Goal: Task Accomplishment & Management: Complete application form

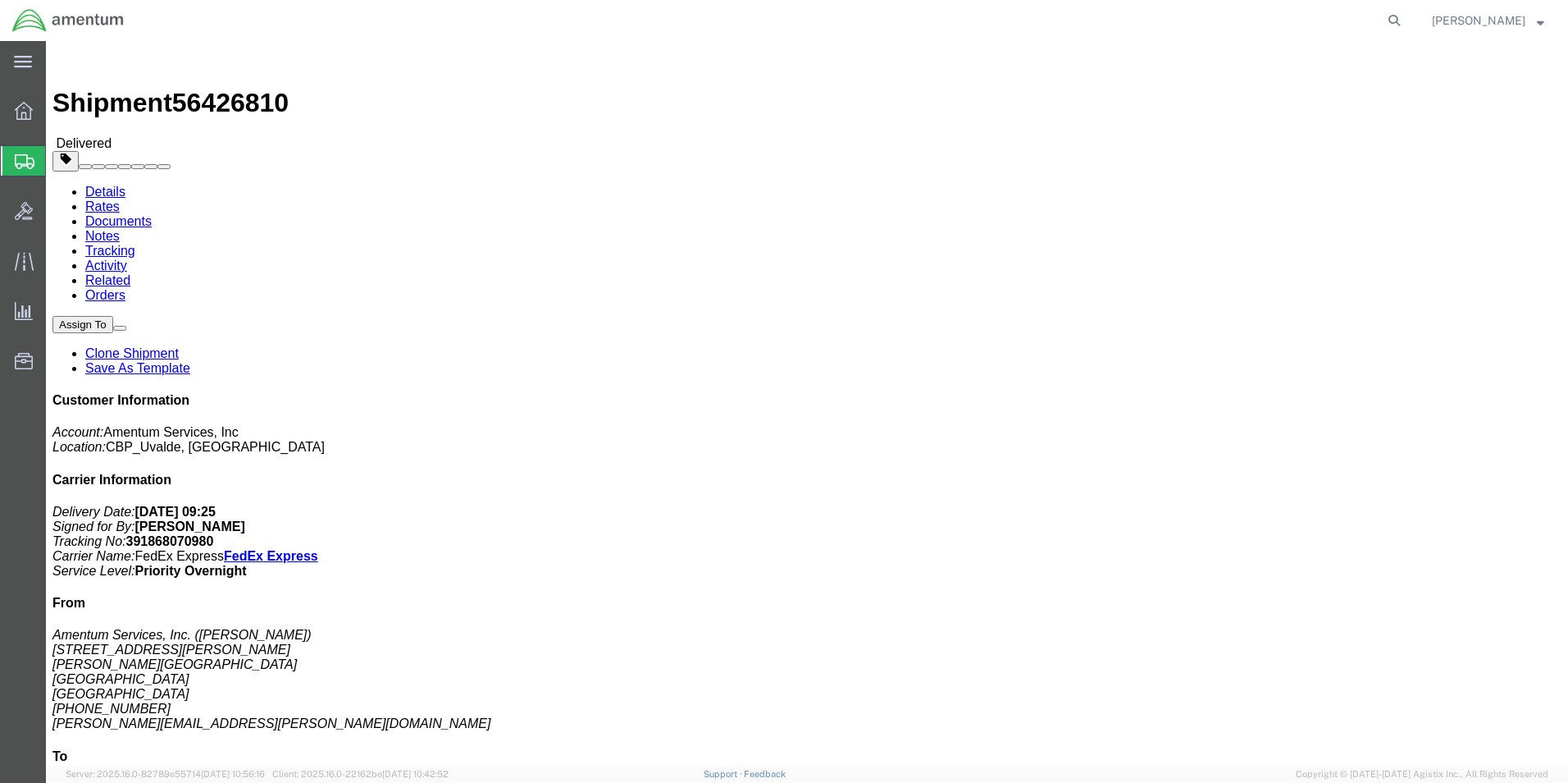
click at [0, 0] on span "Create from Template" at bounding box center [0, 0] width 0 height 0
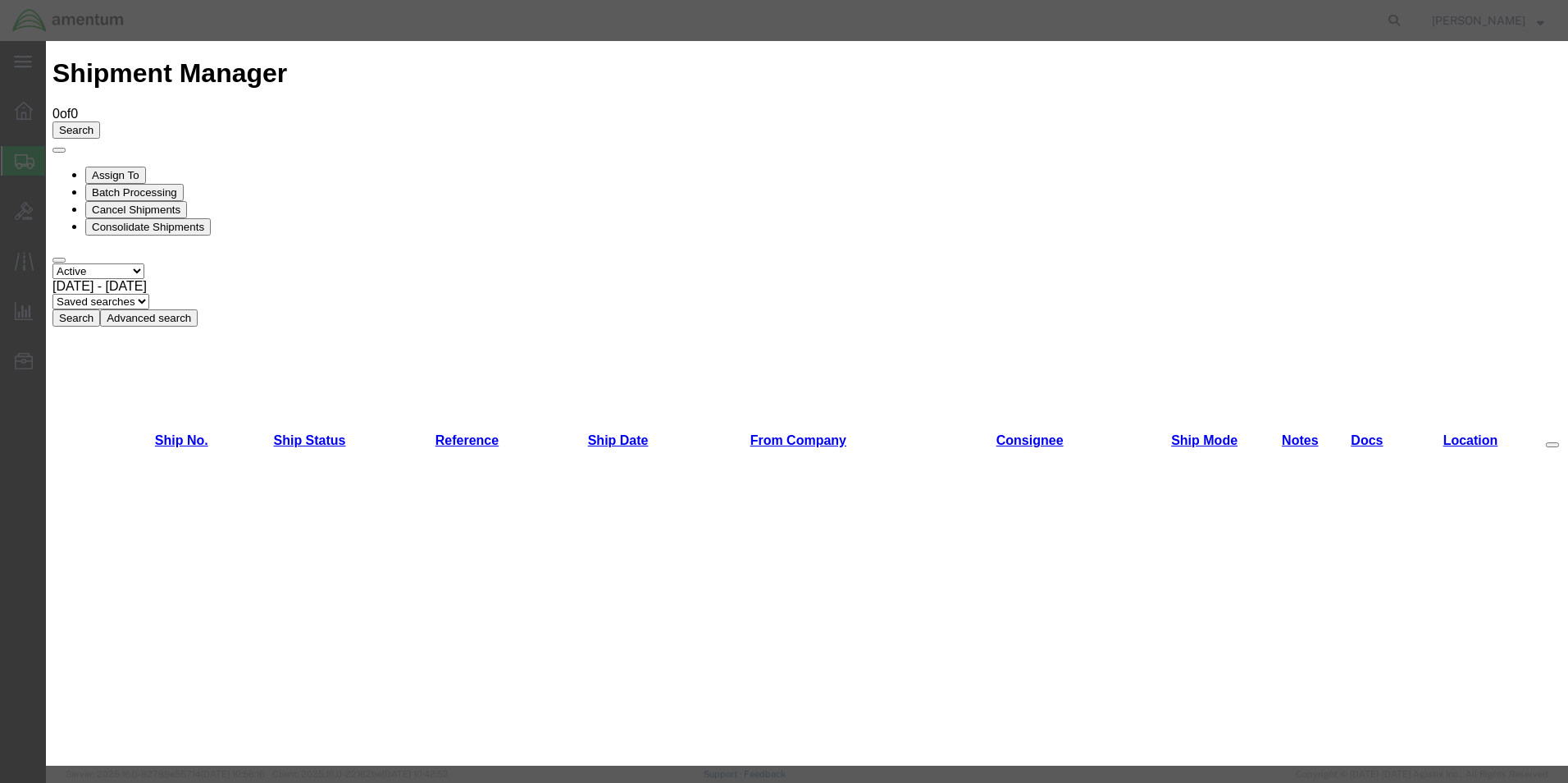
scroll to position [1018, 0]
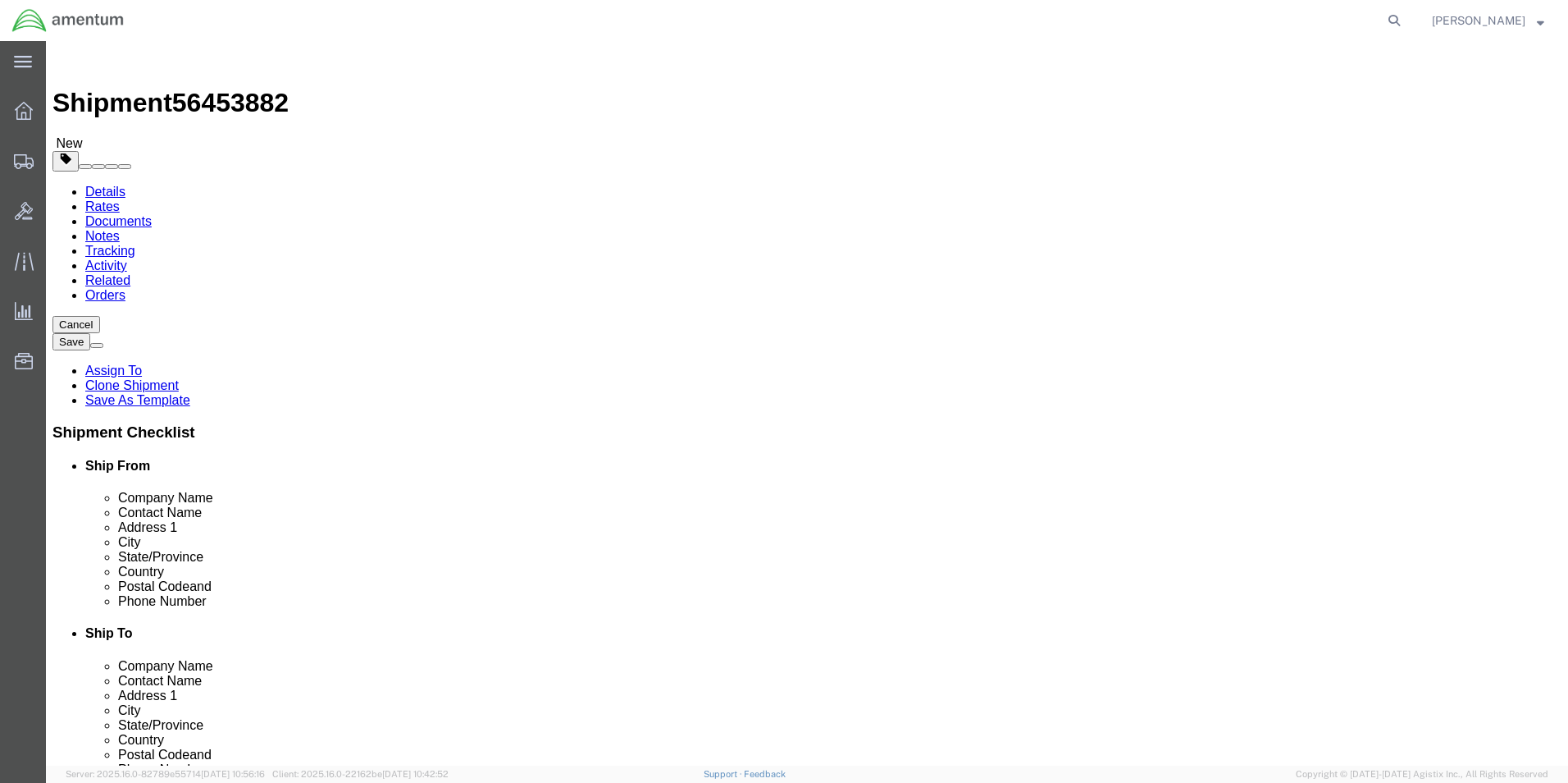
select select "49950"
select select
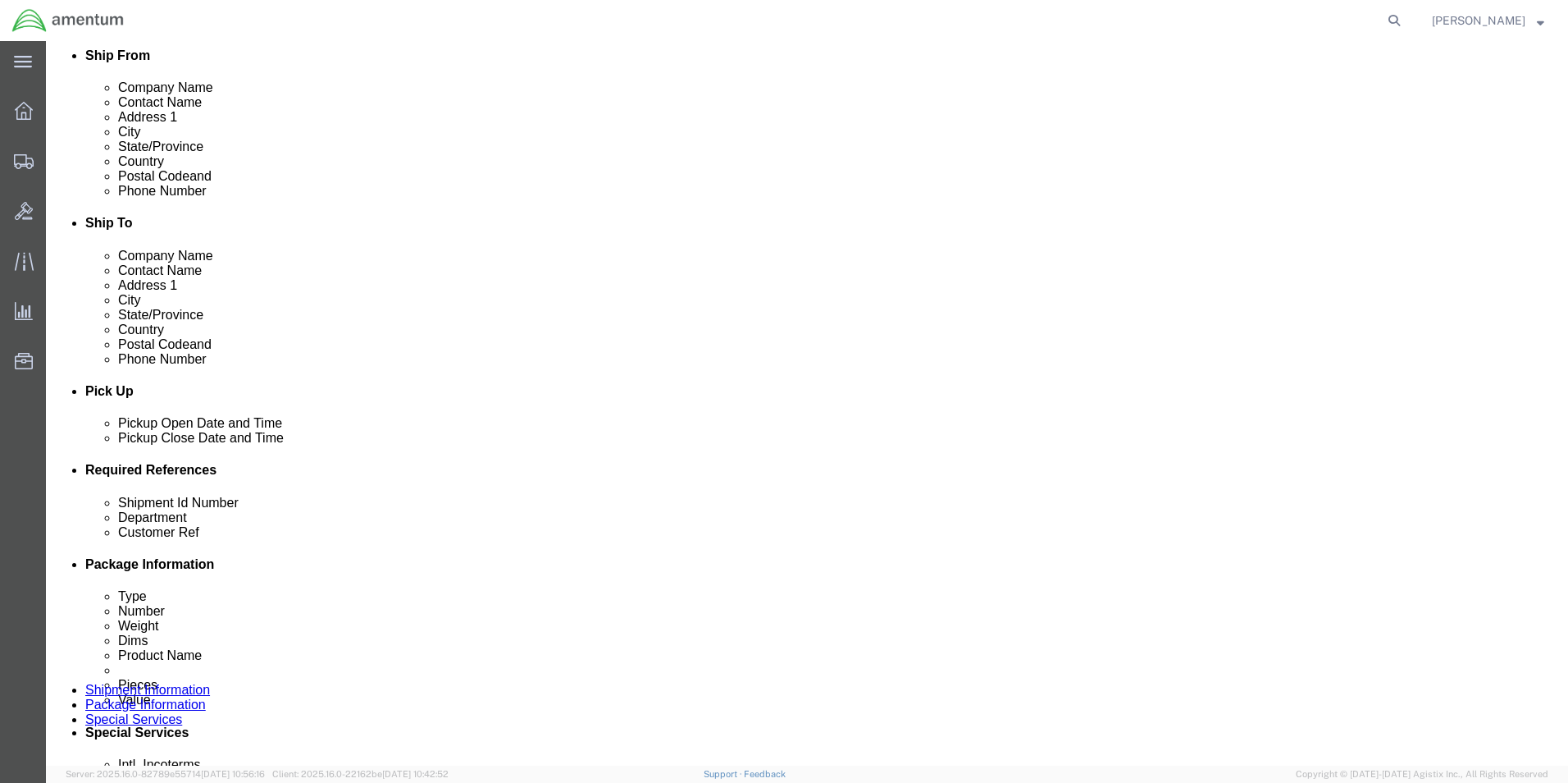
scroll to position [492, 0]
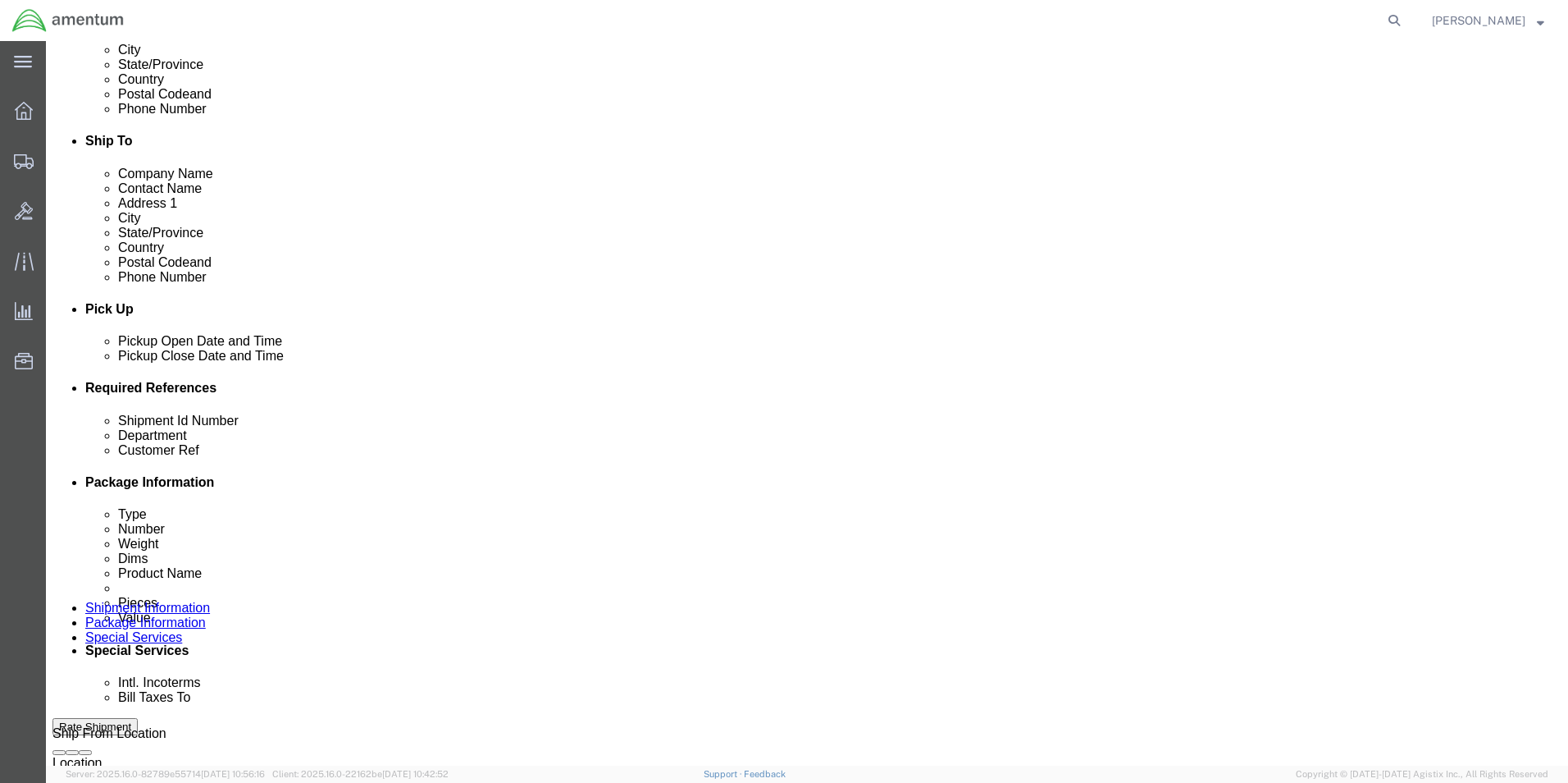
click input "CBP0034811"
type input "CBP0042691"
click div "Shipment Id Number CALIBRATIONS Select Account Type Activity ID Airline Appoint…"
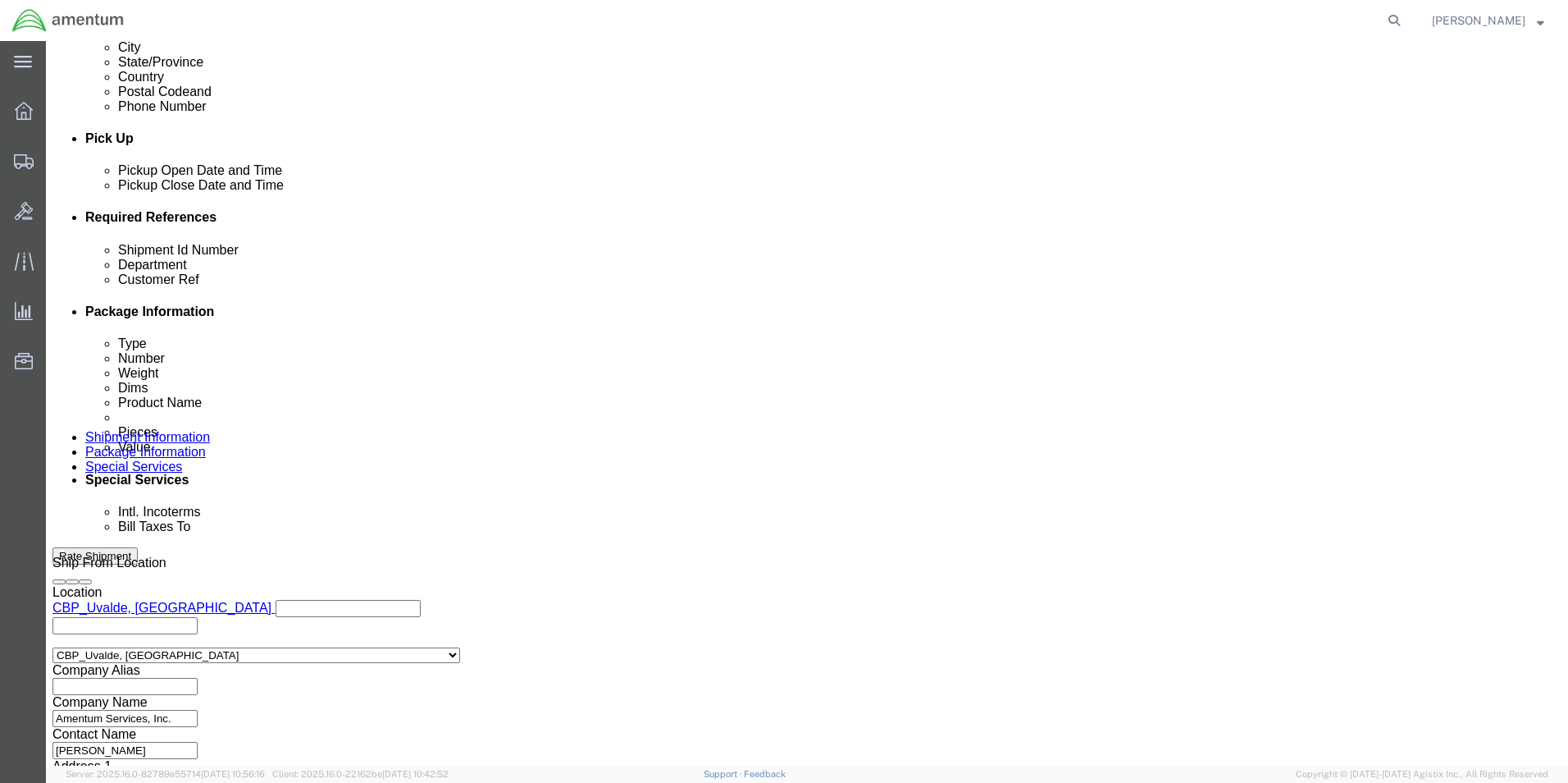
scroll to position [716, 0]
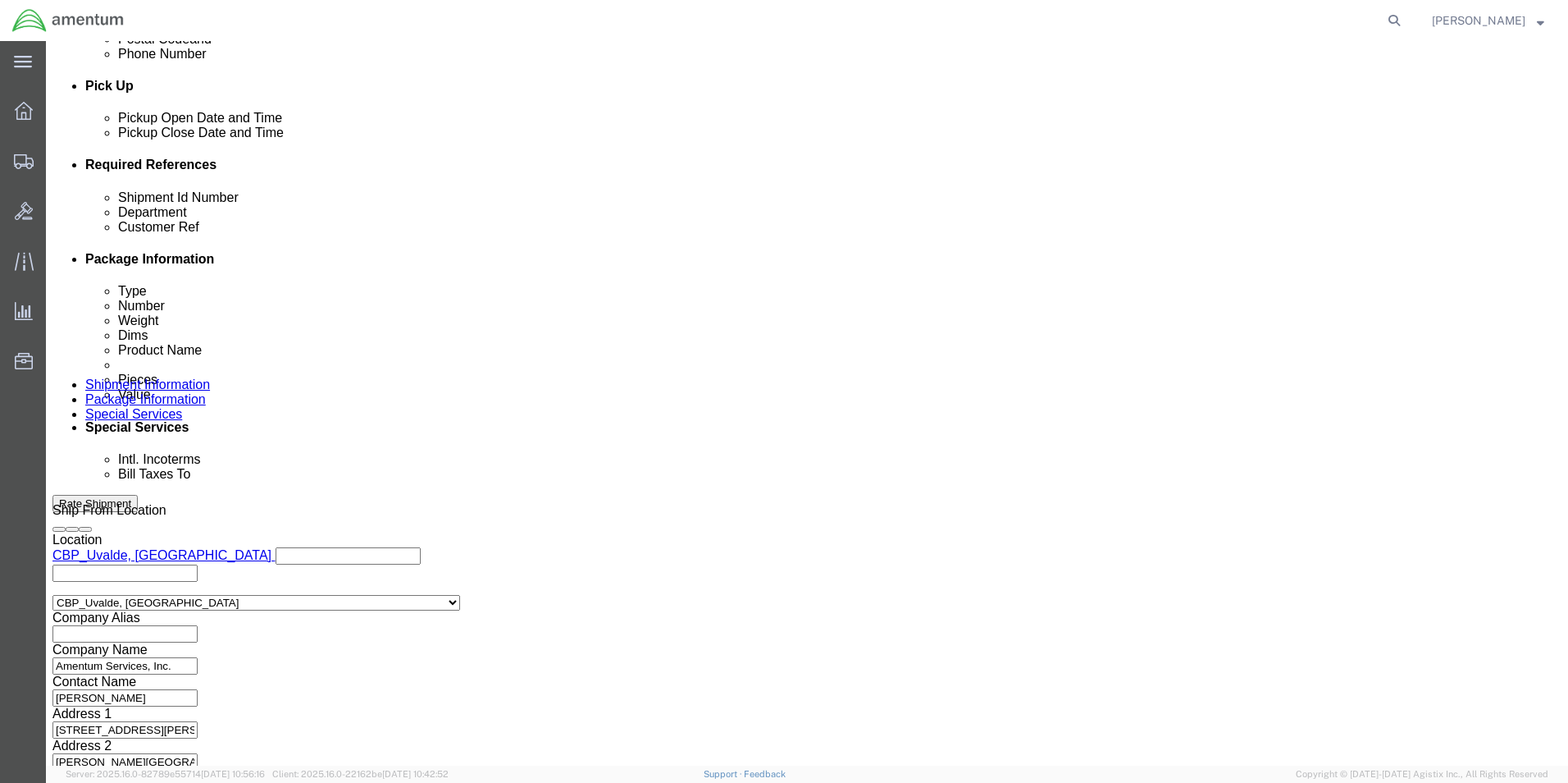
click button "Continue"
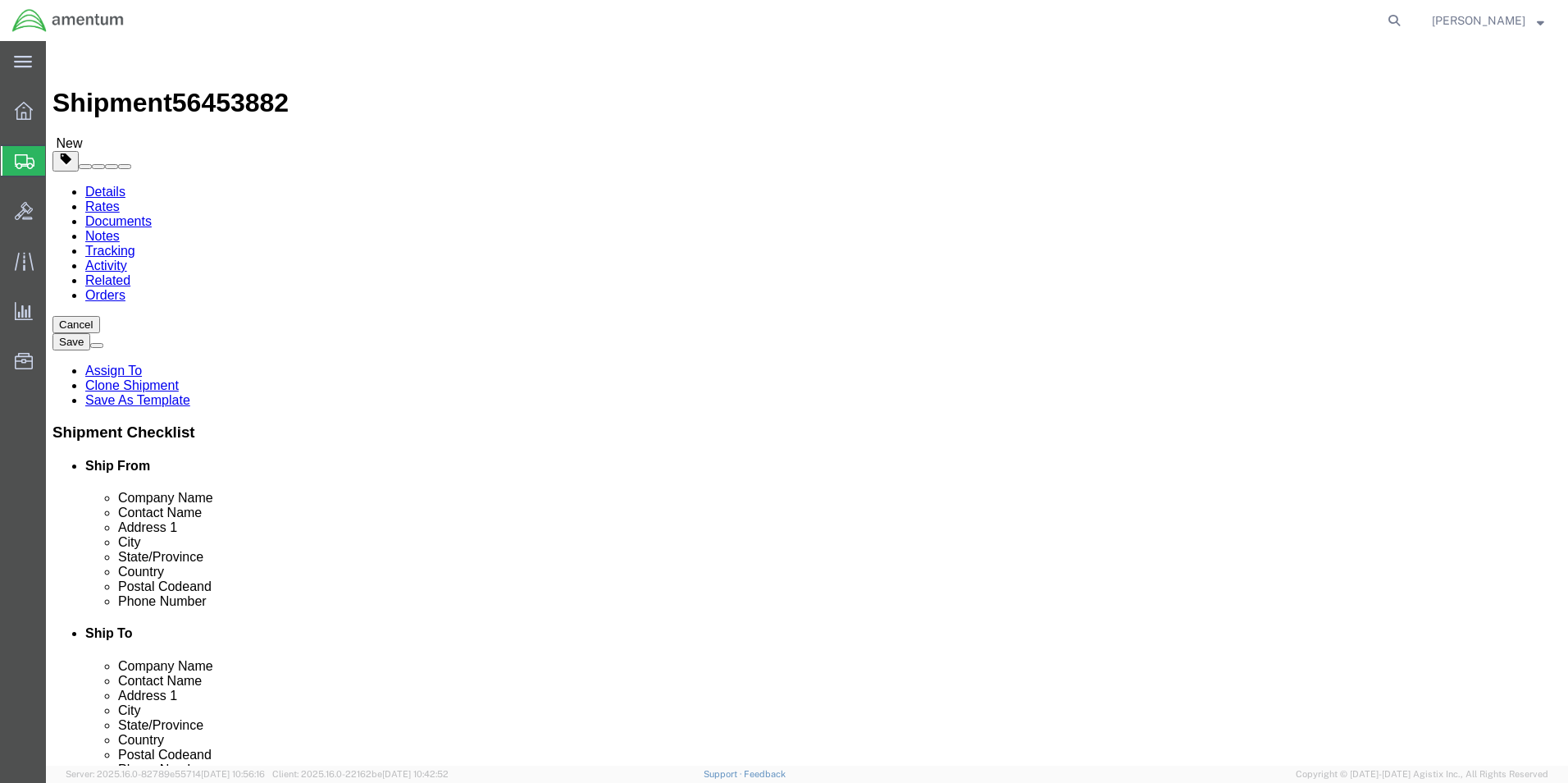
click input "18.00"
type input "1"
type input "10.00"
click input "5.40"
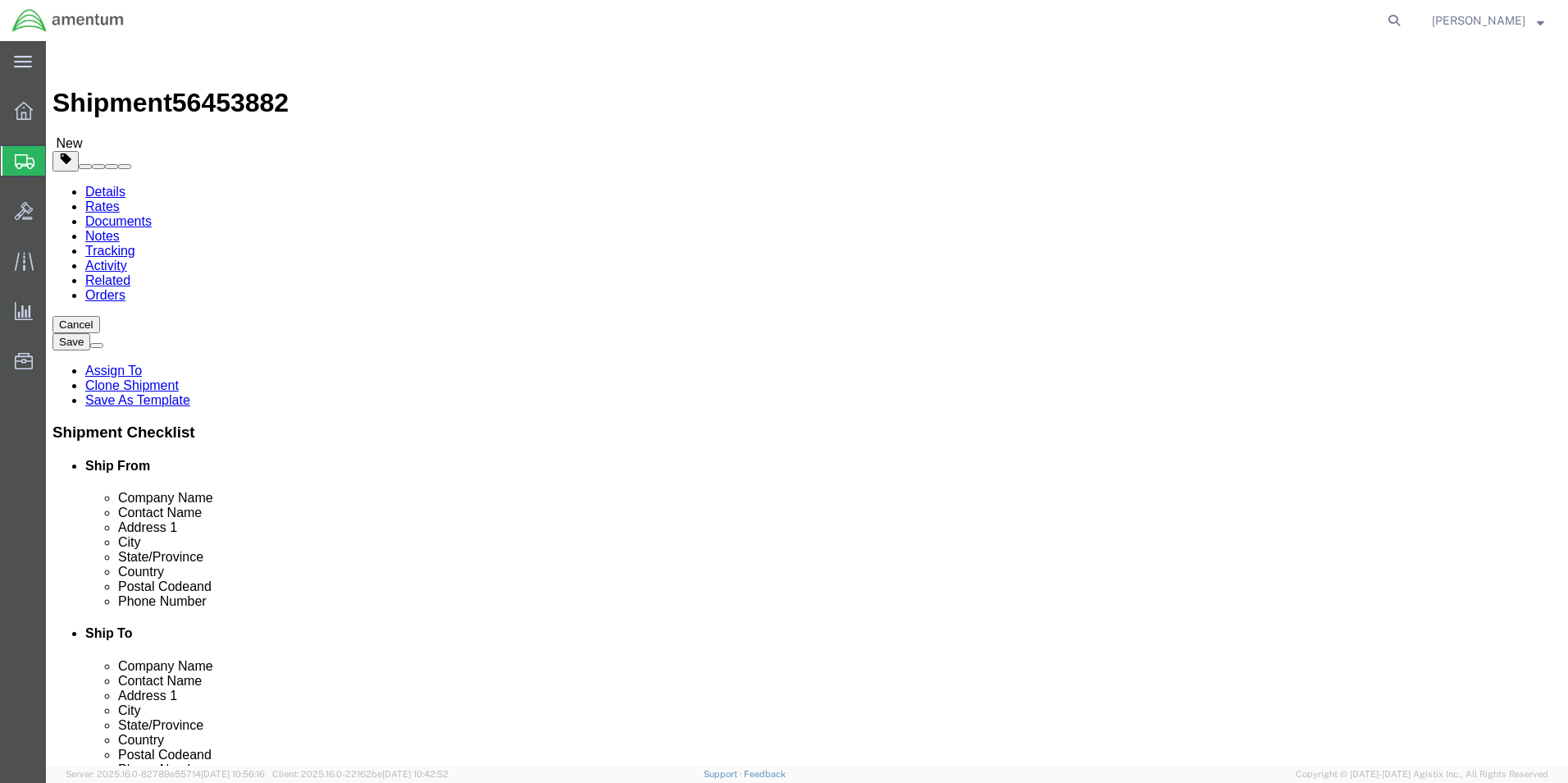
type input "5"
type input "4.1"
click dd "2000.00 USD"
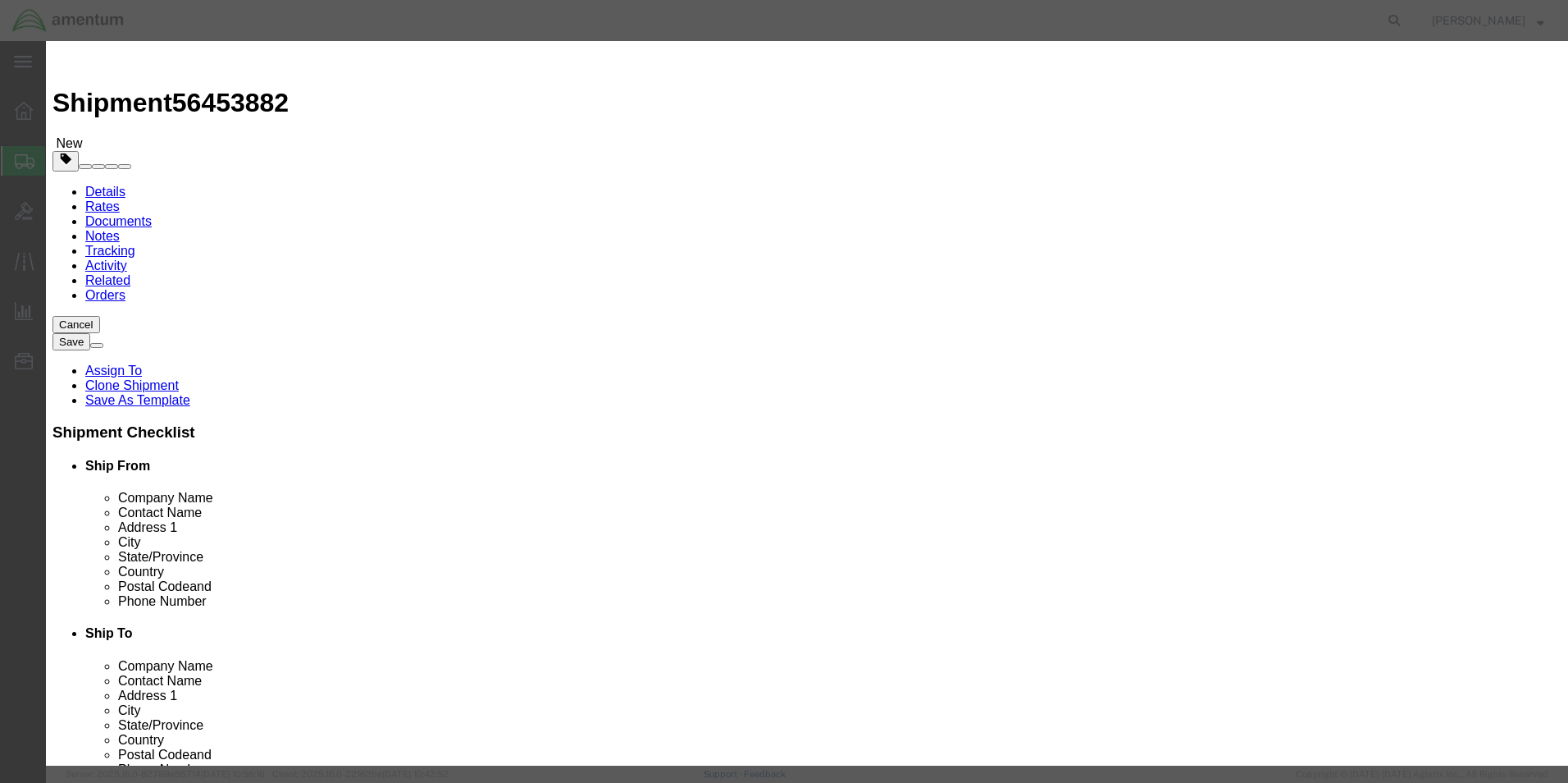
click input "5.00"
type input "5"
type input "3.0"
click div "Commodity library"
click input "1200"
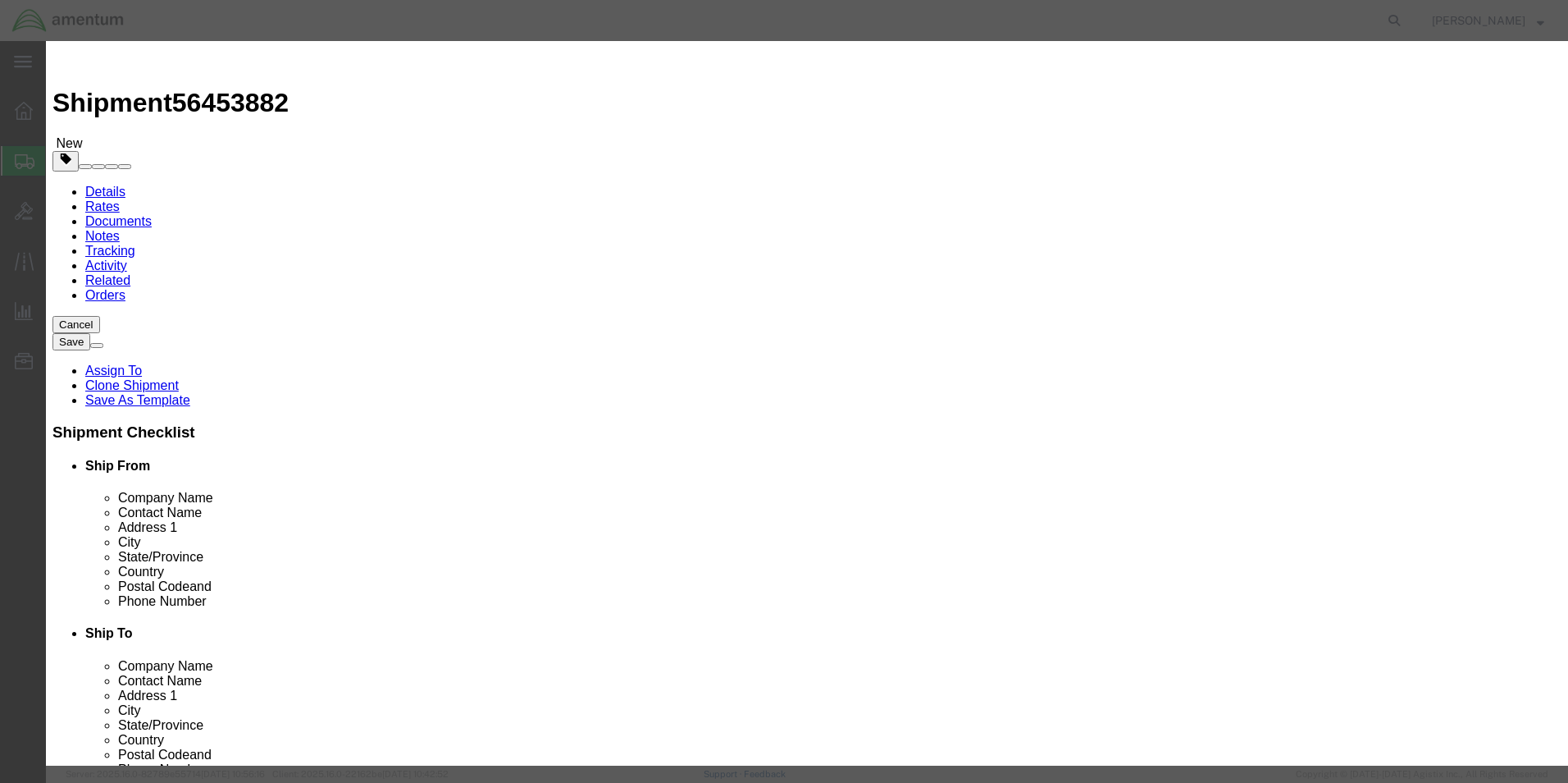
type input "1"
type input "600.00"
click h3 "Edit content"
click button "Save & Close"
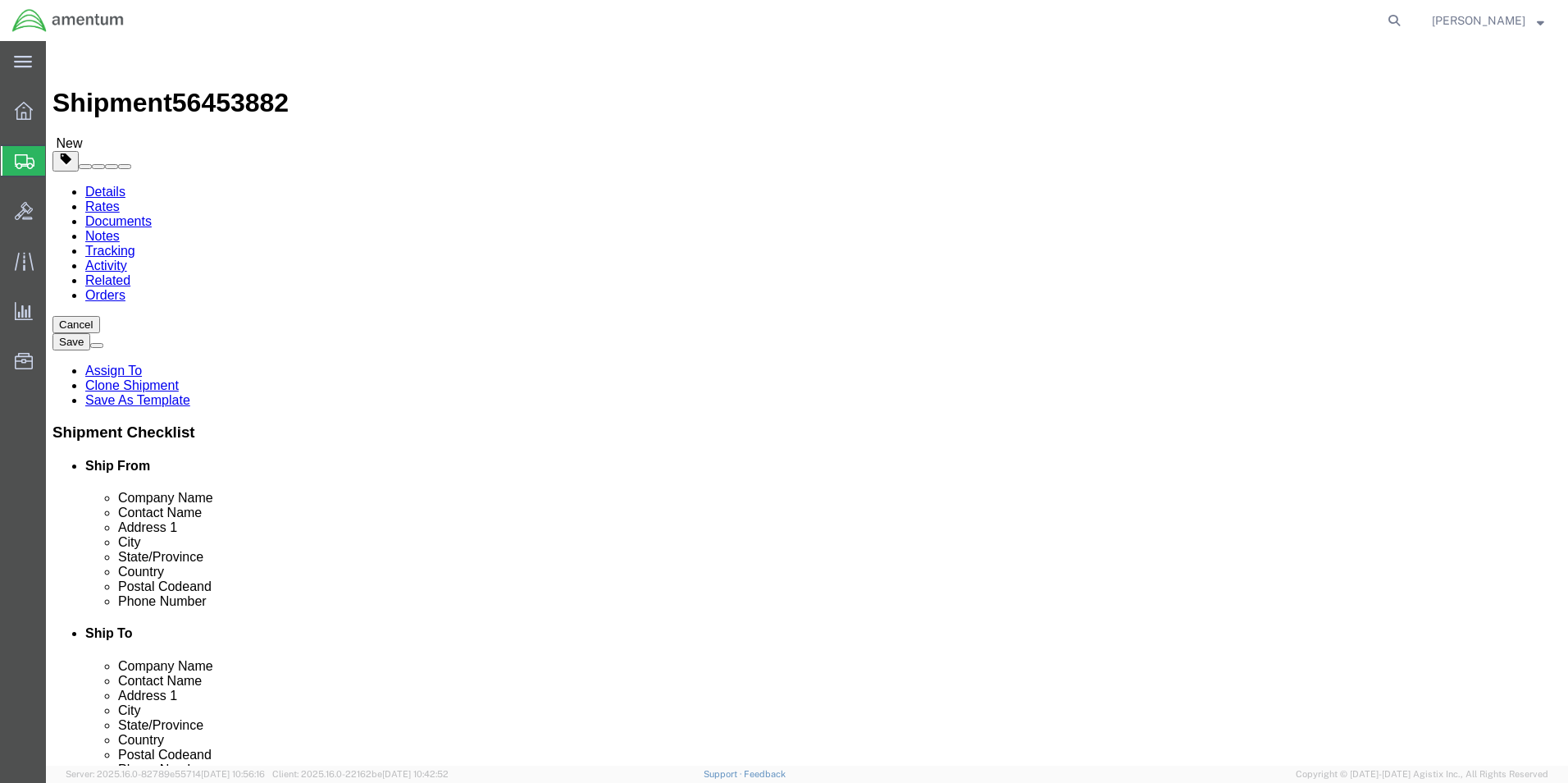
click button "Rate Shipment"
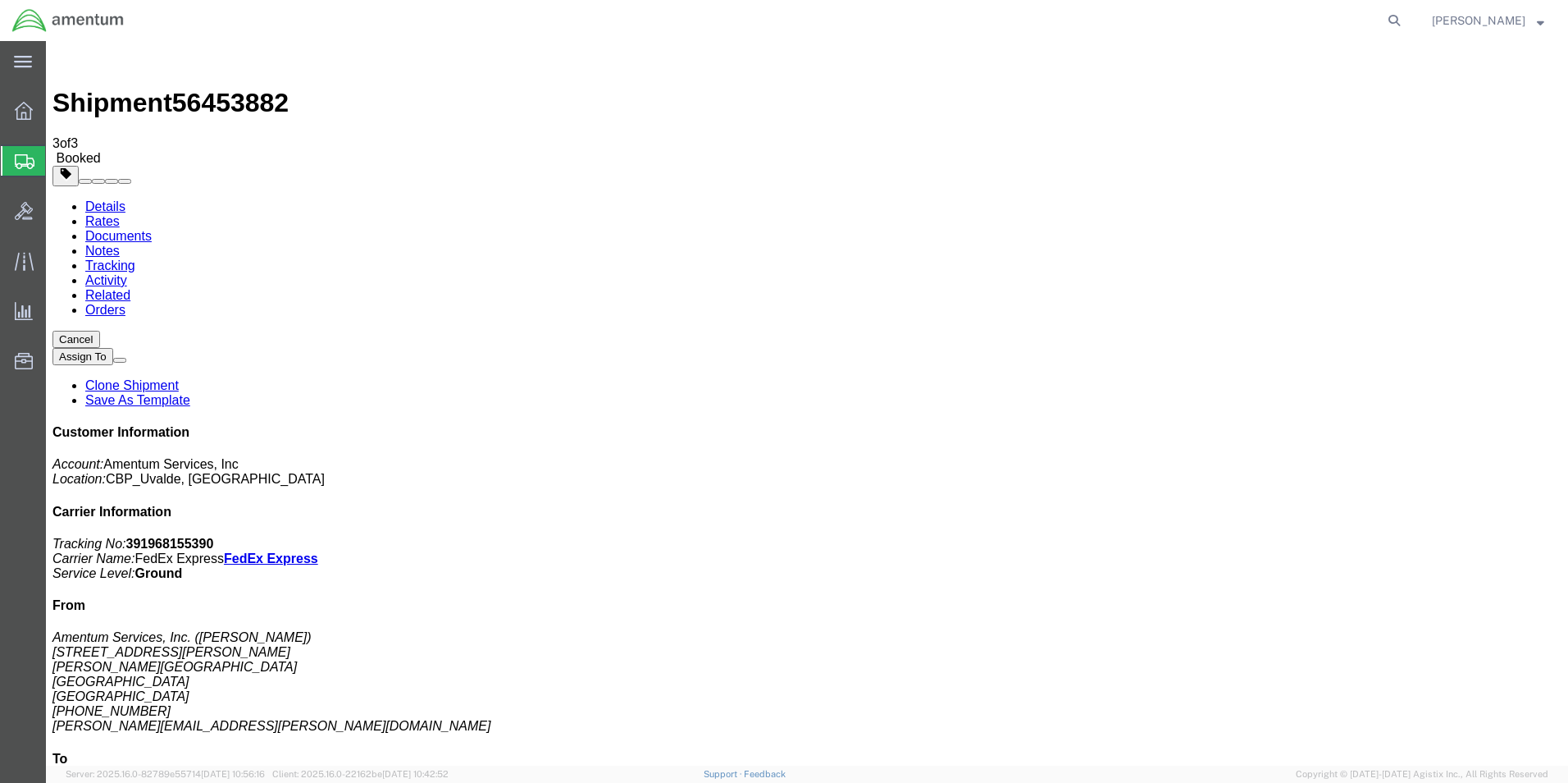
click at [1542, 19] on strong "button" at bounding box center [1541, 20] width 8 height 6
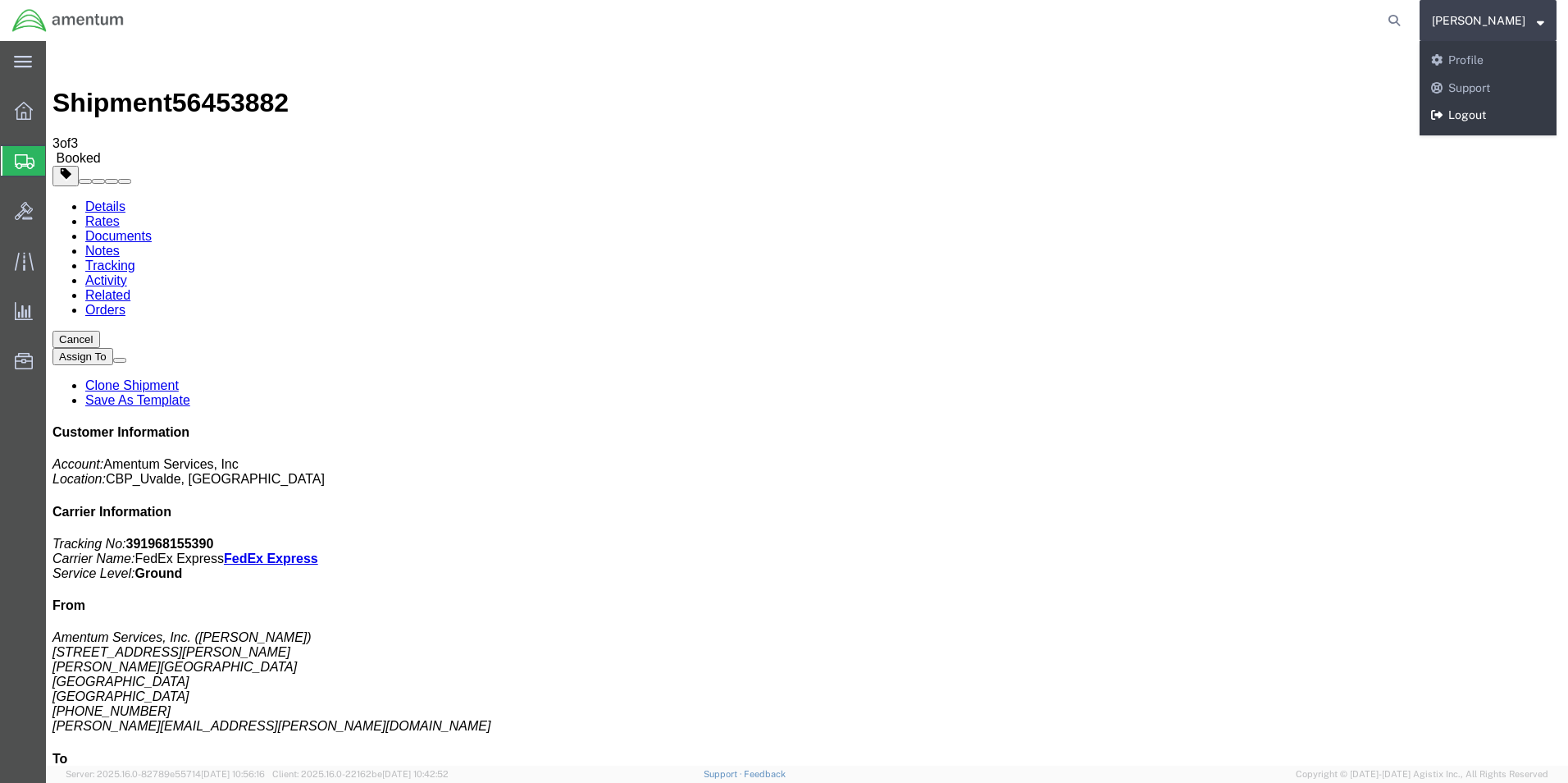
click at [1472, 107] on link "Logout" at bounding box center [1488, 116] width 137 height 28
